Goal: Information Seeking & Learning: Learn about a topic

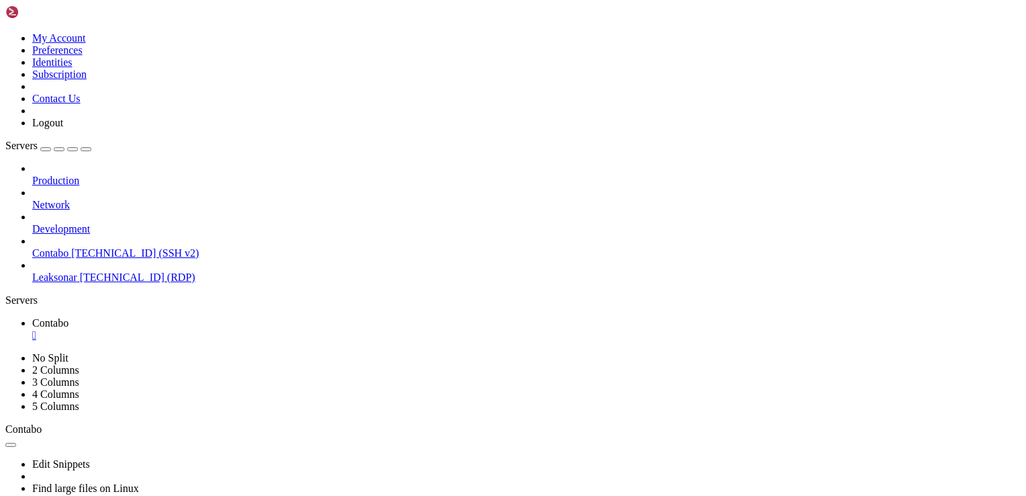
scroll to position [6, 1]
drag, startPoint x: 316, startPoint y: 845, endPoint x: 762, endPoint y: 723, distance: 463.0
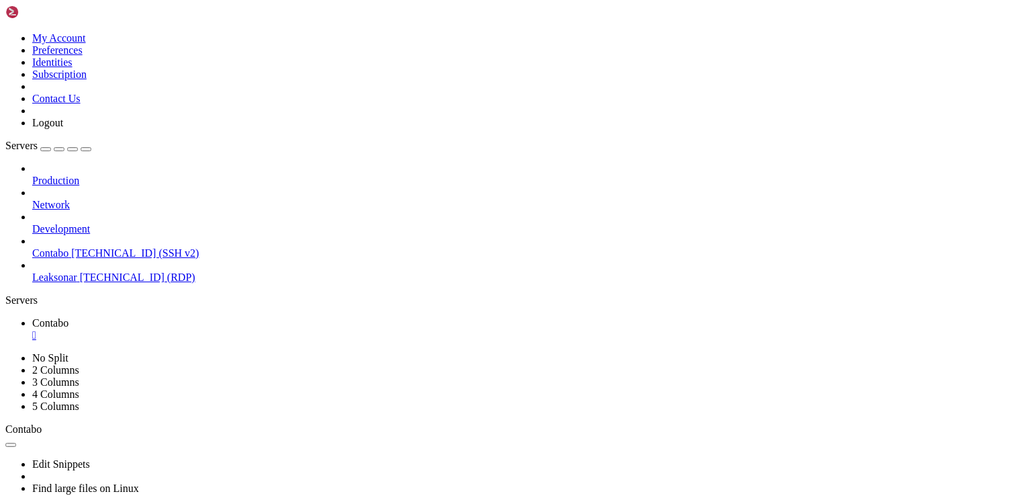
drag, startPoint x: 75, startPoint y: 723, endPoint x: 529, endPoint y: 726, distance: 453.4
drag, startPoint x: 529, startPoint y: 726, endPoint x: 637, endPoint y: 727, distance: 108.2
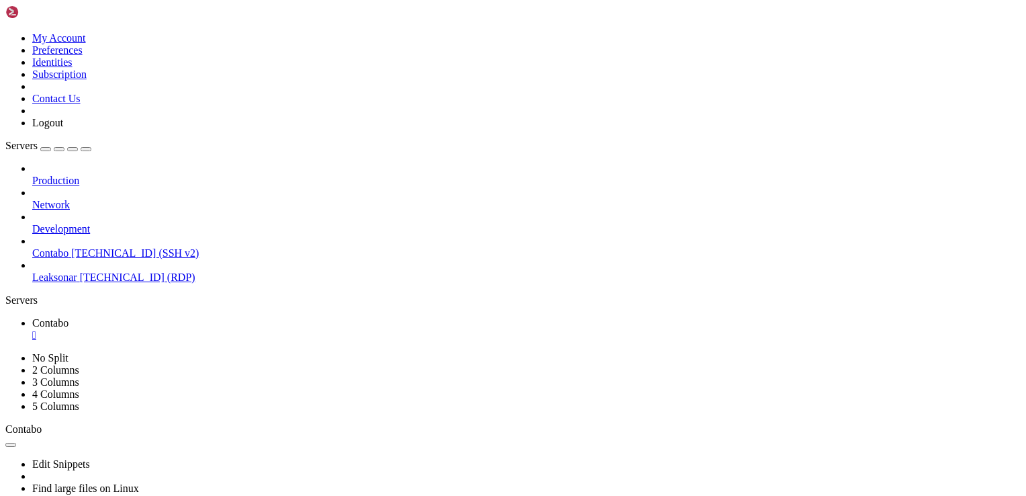
drag, startPoint x: 45, startPoint y: 760, endPoint x: 169, endPoint y: 793, distance: 127.9
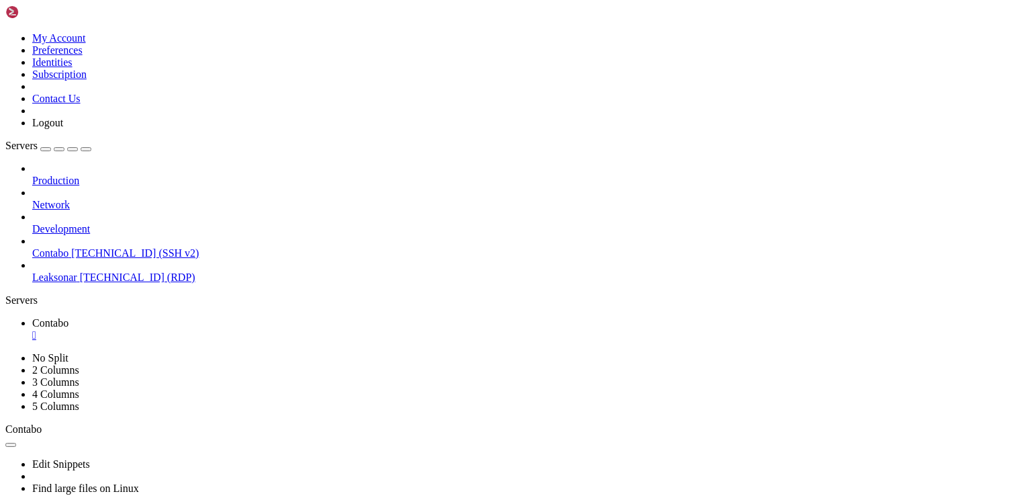
drag, startPoint x: 94, startPoint y: 754, endPoint x: 179, endPoint y: 776, distance: 88.1
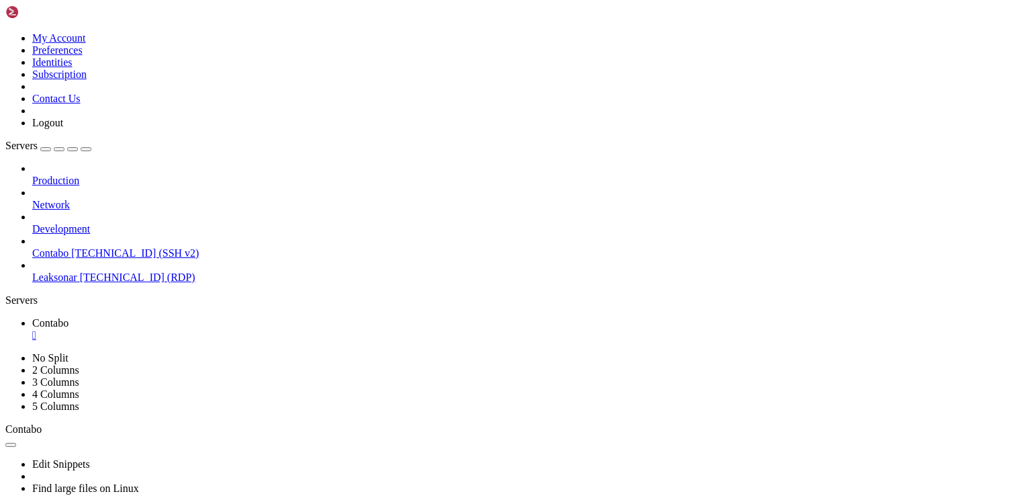
scroll to position [3627, 0]
drag, startPoint x: 152, startPoint y: 769, endPoint x: 206, endPoint y: 775, distance: 54.7
drag, startPoint x: 159, startPoint y: 778, endPoint x: 271, endPoint y: 812, distance: 117.3
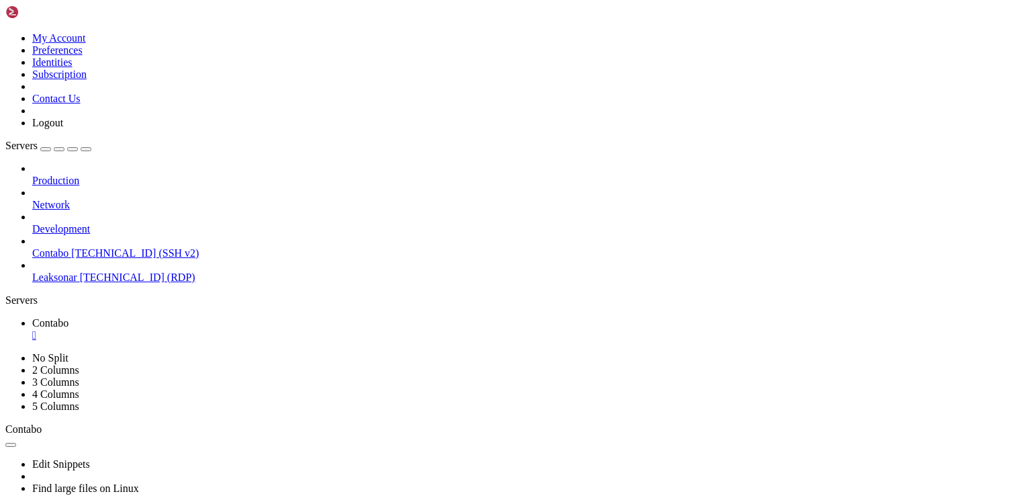
drag, startPoint x: 142, startPoint y: 766, endPoint x: 271, endPoint y: 812, distance: 137.5
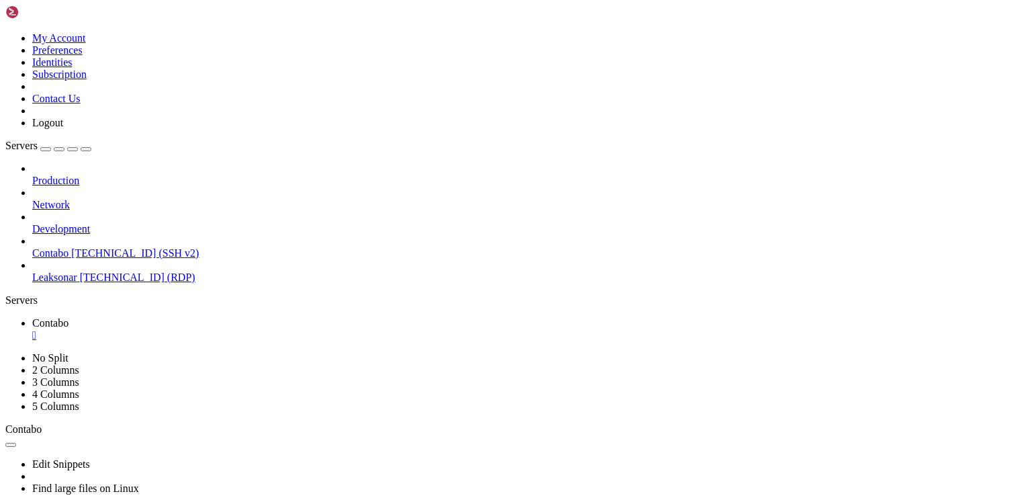
drag, startPoint x: 217, startPoint y: 799, endPoint x: 265, endPoint y: 818, distance: 51.7
drag, startPoint x: 187, startPoint y: 791, endPoint x: 257, endPoint y: 826, distance: 78.1
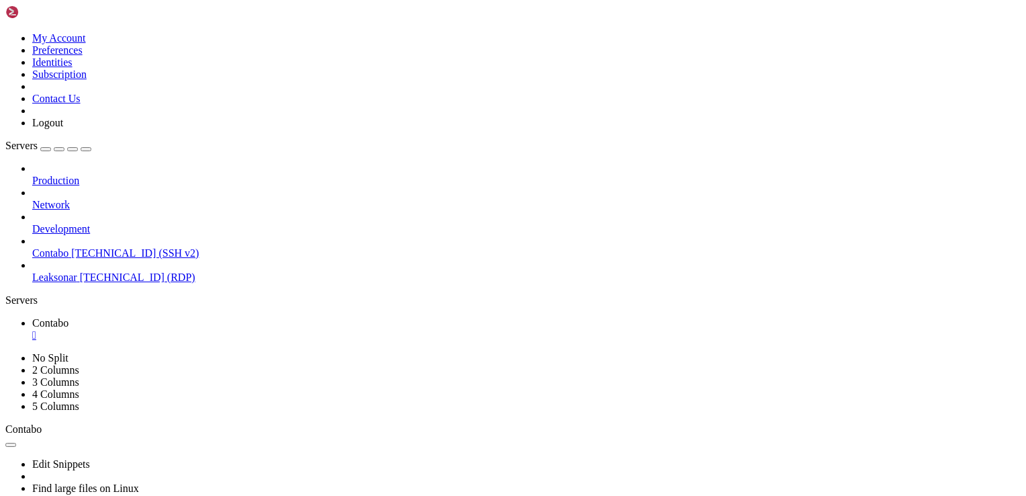
scroll to position [0, 0]
drag, startPoint x: 227, startPoint y: 660, endPoint x: 145, endPoint y: 672, distance: 82.9
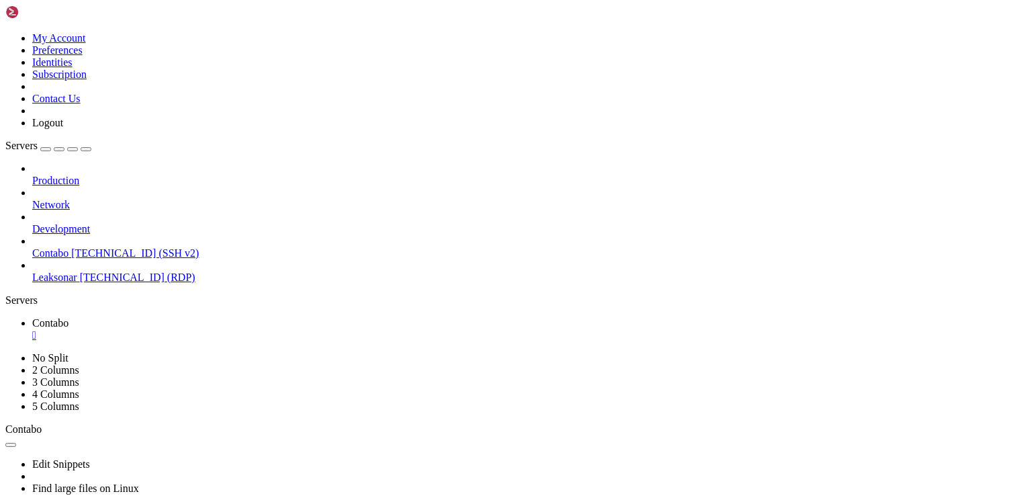
scroll to position [5184, 0]
drag, startPoint x: 276, startPoint y: 768, endPoint x: 404, endPoint y: 814, distance: 136.4
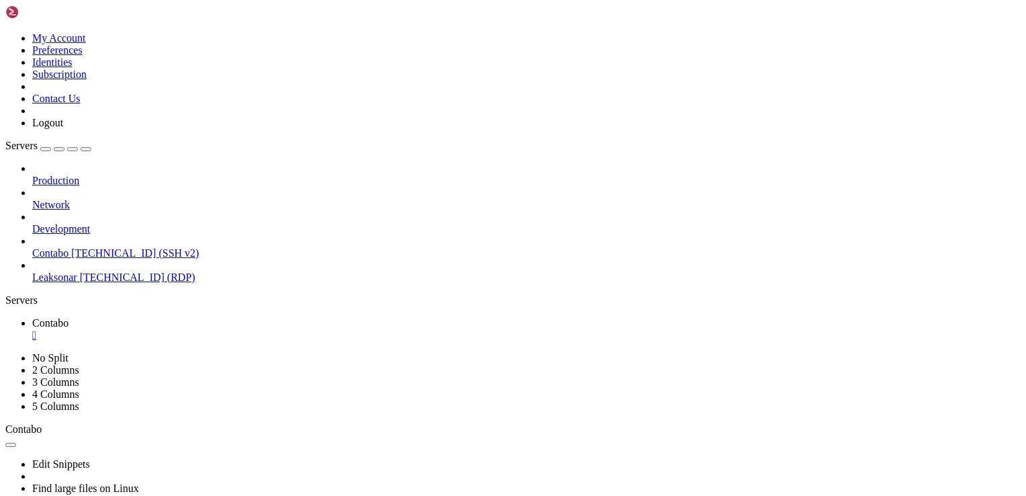
drag, startPoint x: 324, startPoint y: 820, endPoint x: 455, endPoint y: 836, distance: 132.1
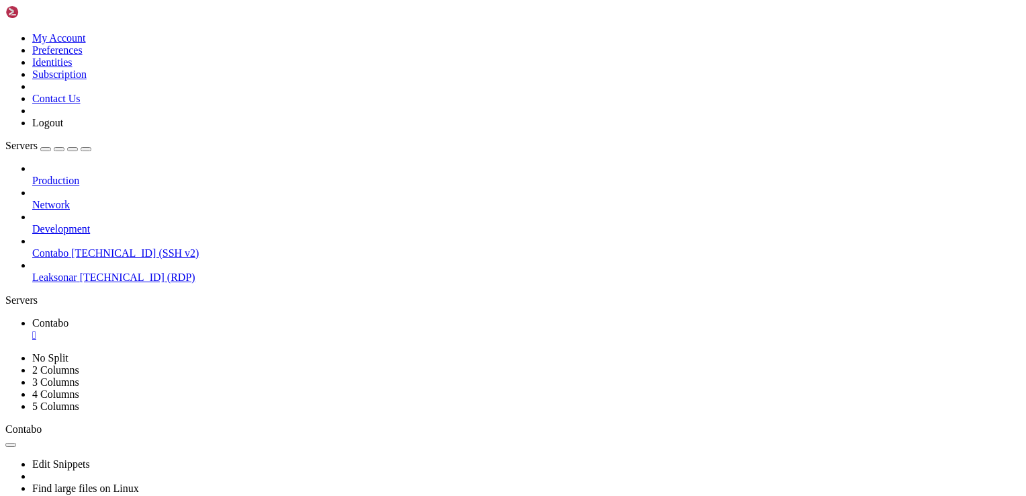
drag, startPoint x: 458, startPoint y: 829, endPoint x: 294, endPoint y: 758, distance: 178.4
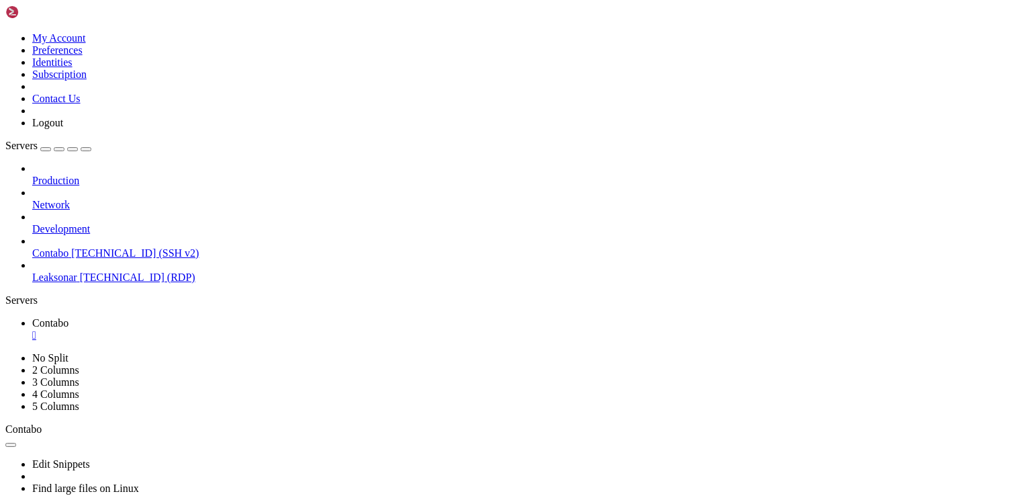
drag, startPoint x: 437, startPoint y: 656, endPoint x: 530, endPoint y: 659, distance: 93.4
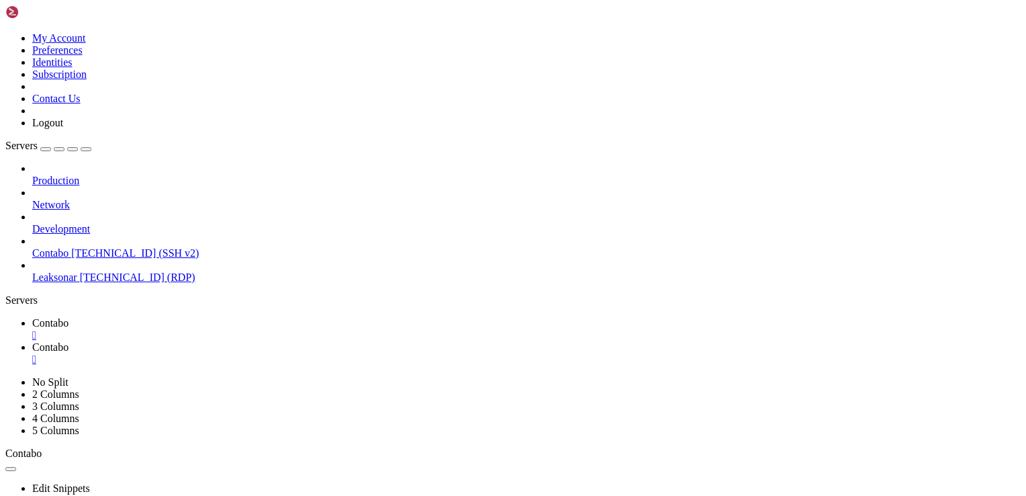
type input "/root"
click at [69, 317] on span "Contabo" at bounding box center [50, 322] width 36 height 11
click at [325, 353] on div "" at bounding box center [526, 359] width 989 height 12
